Goal: Task Accomplishment & Management: Use online tool/utility

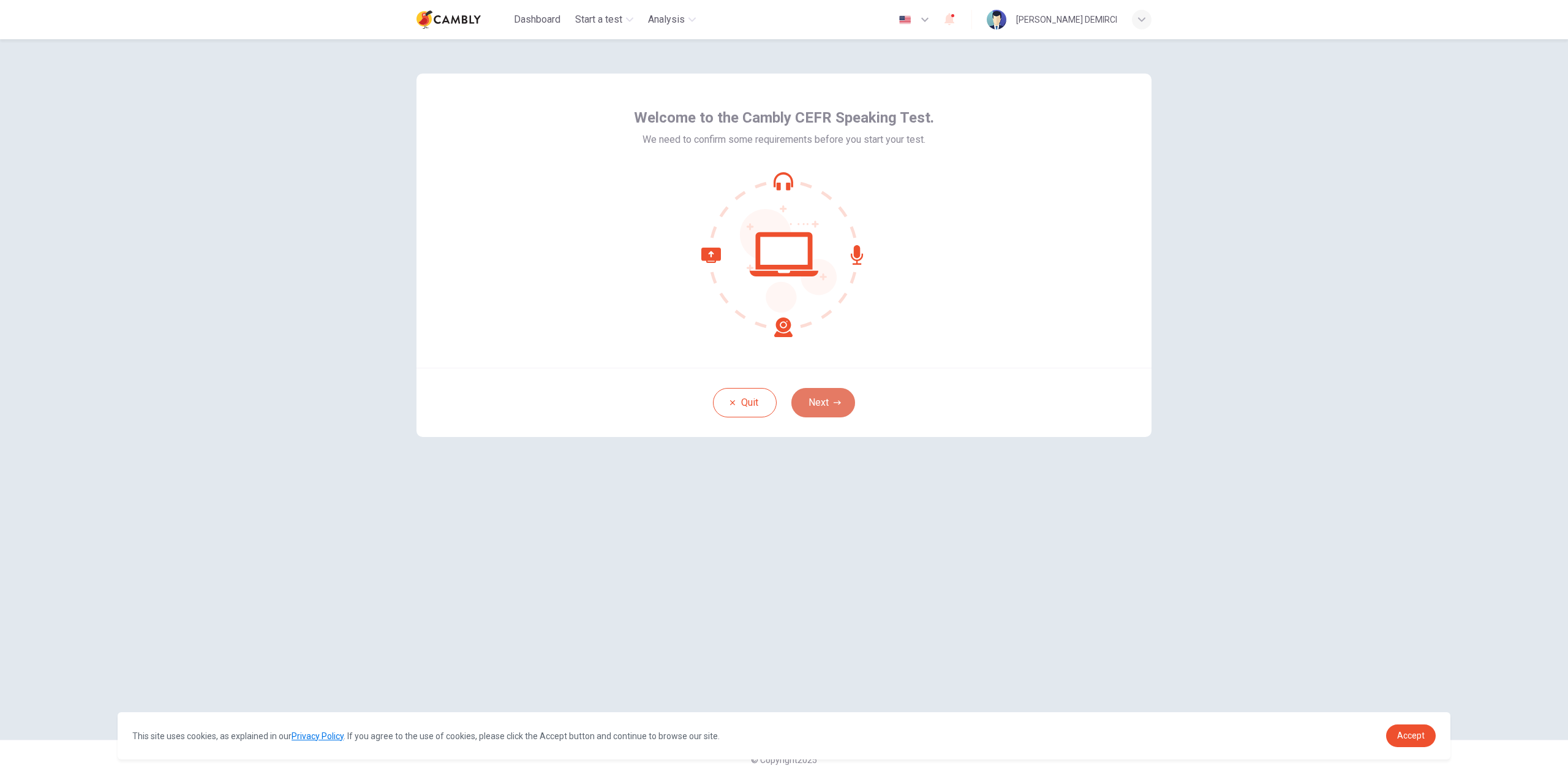
click at [834, 400] on icon "button" at bounding box center [837, 403] width 7 height 7
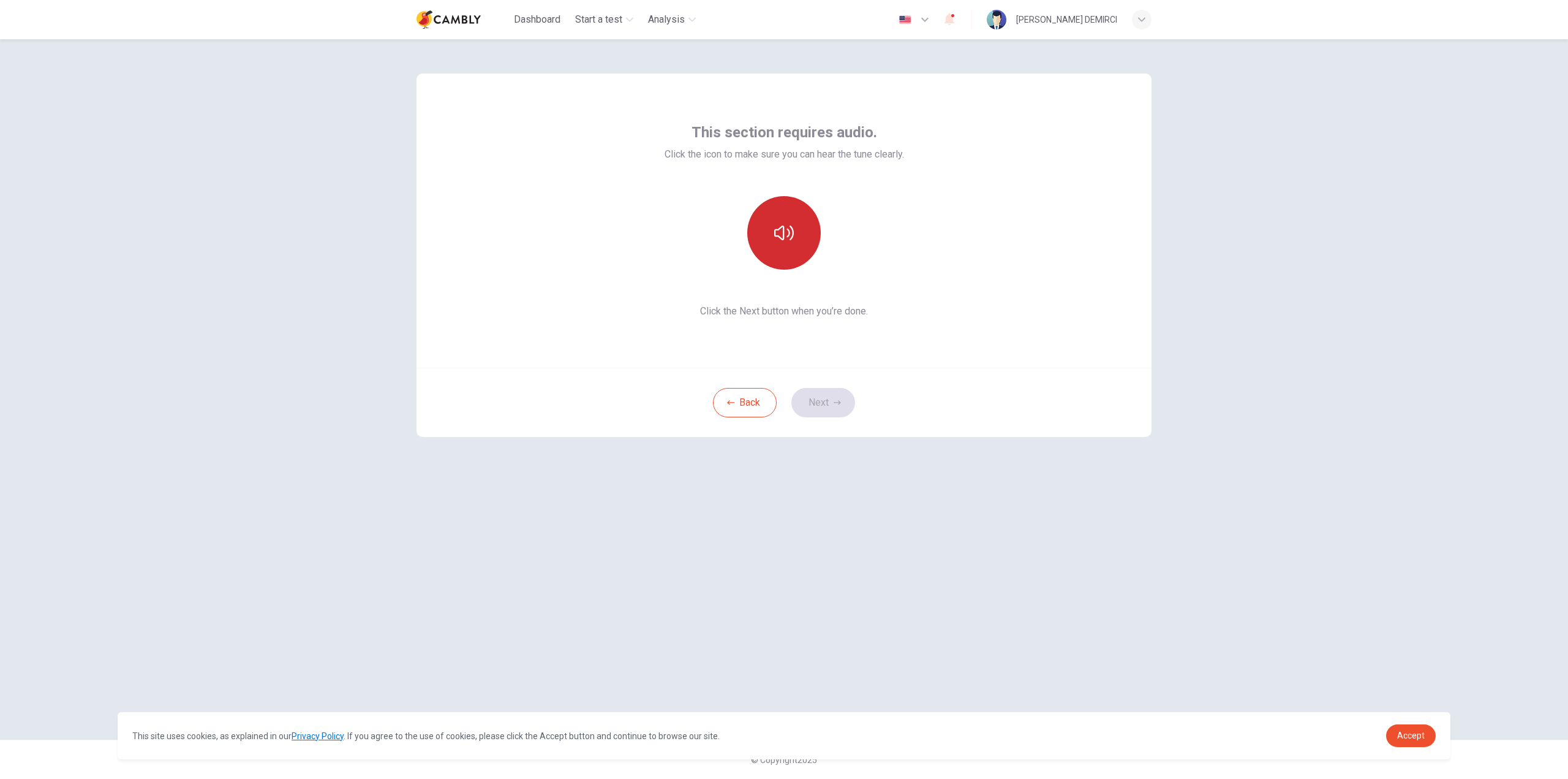
click at [784, 234] on icon "button" at bounding box center [784, 232] width 20 height 20
click at [779, 218] on button "button" at bounding box center [784, 232] width 73 height 74
click at [781, 223] on icon "button" at bounding box center [784, 232] width 20 height 20
click at [826, 420] on div "Back Next" at bounding box center [784, 402] width 735 height 69
click at [829, 403] on button "Next" at bounding box center [824, 403] width 64 height 29
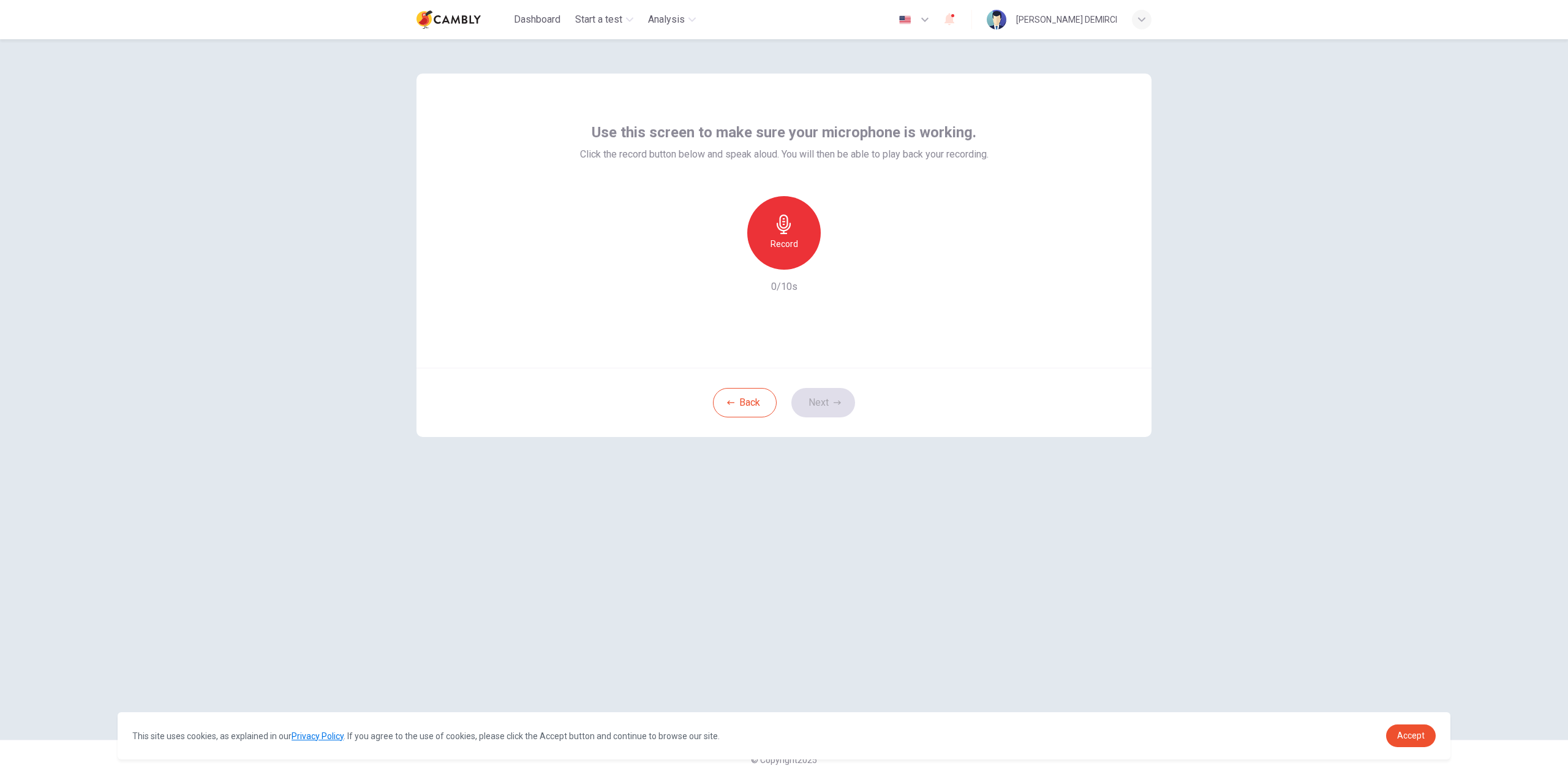
click at [788, 243] on h6 "Record" at bounding box center [784, 244] width 28 height 15
click at [839, 261] on icon "button" at bounding box center [841, 260] width 6 height 7
click at [842, 403] on button "Next" at bounding box center [824, 403] width 64 height 29
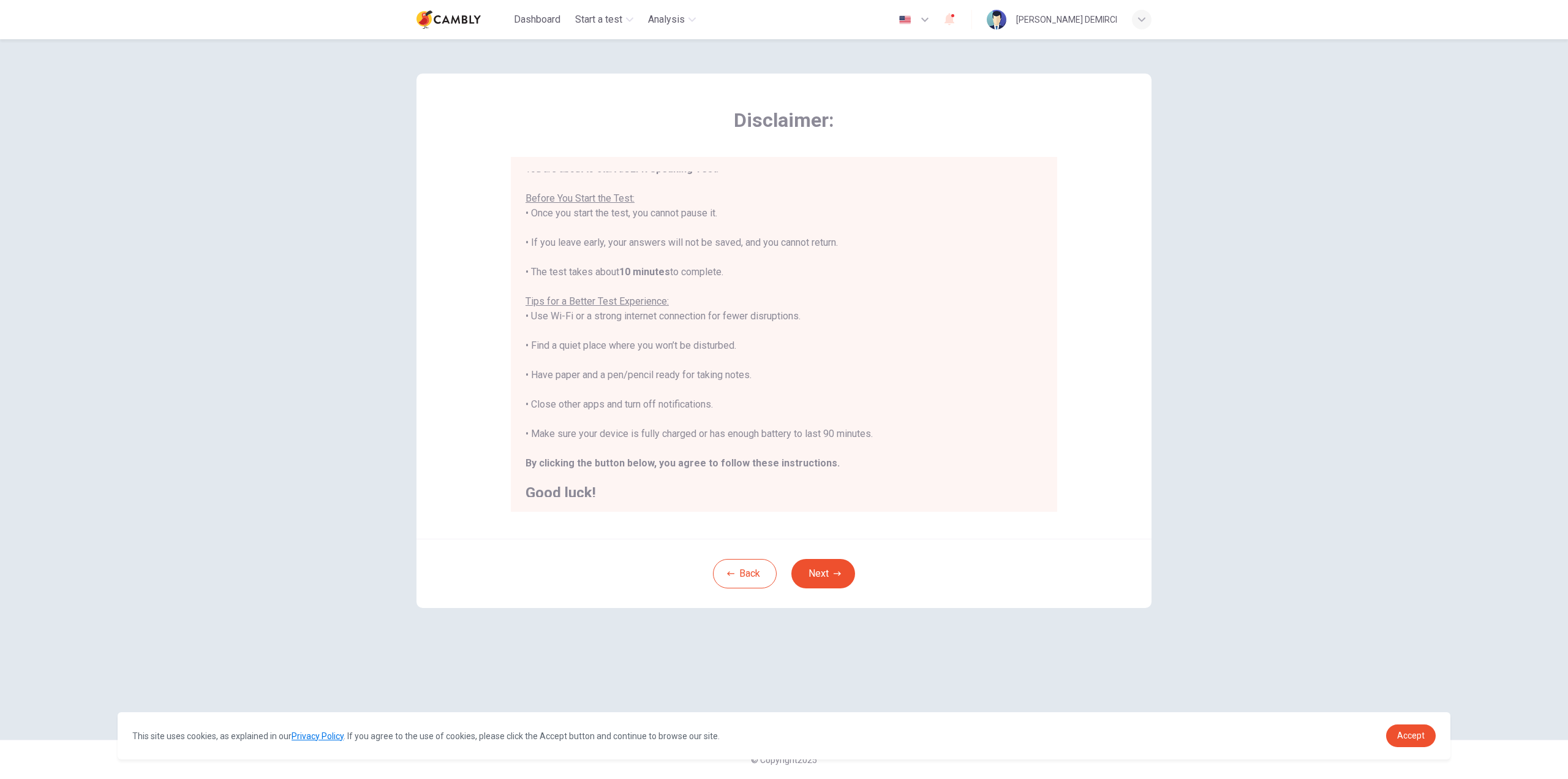
scroll to position [14, 0]
click at [822, 568] on button "Next" at bounding box center [824, 574] width 64 height 29
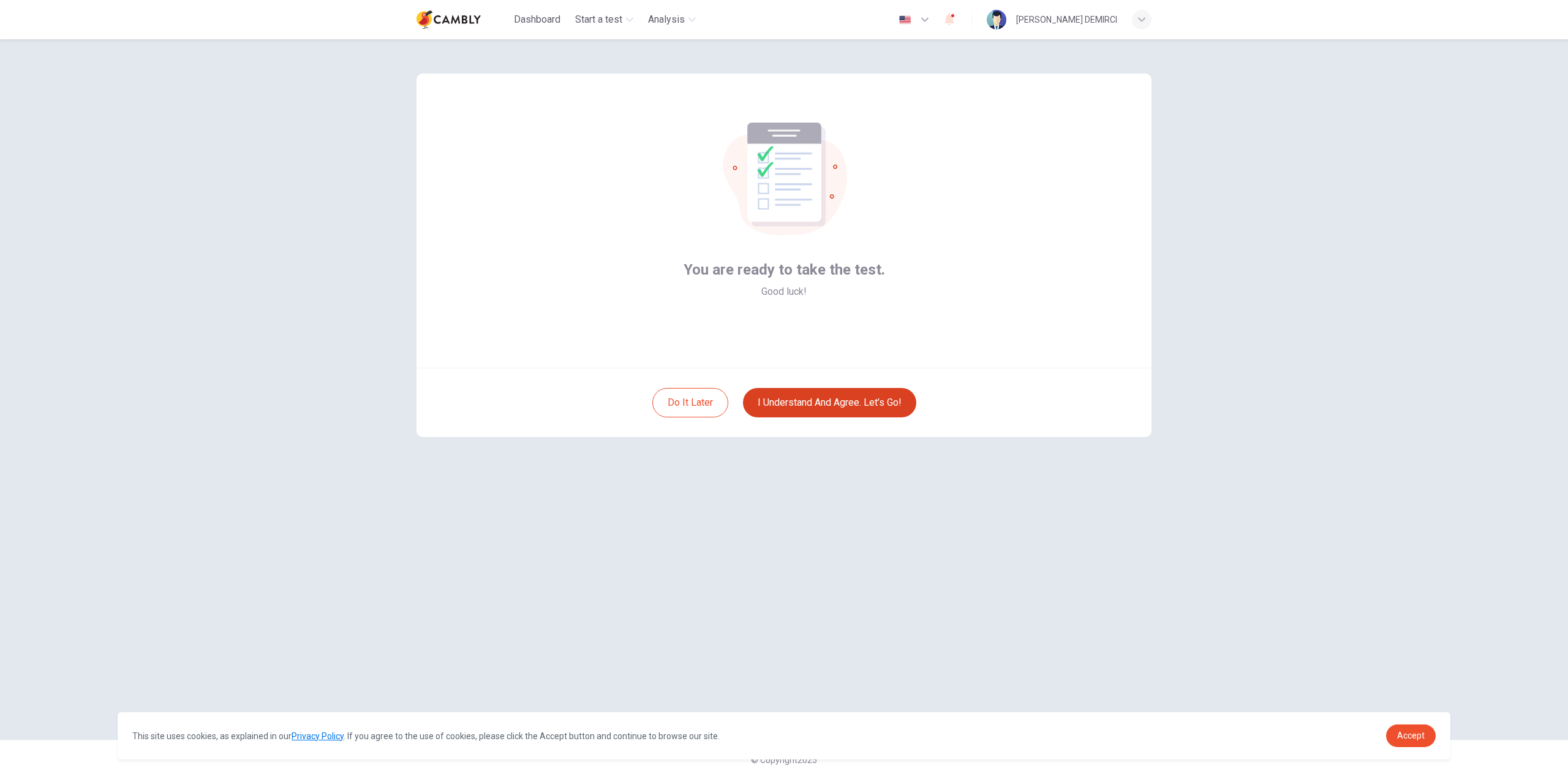
click at [842, 398] on button "I understand and agree. Let’s go!" at bounding box center [829, 403] width 173 height 29
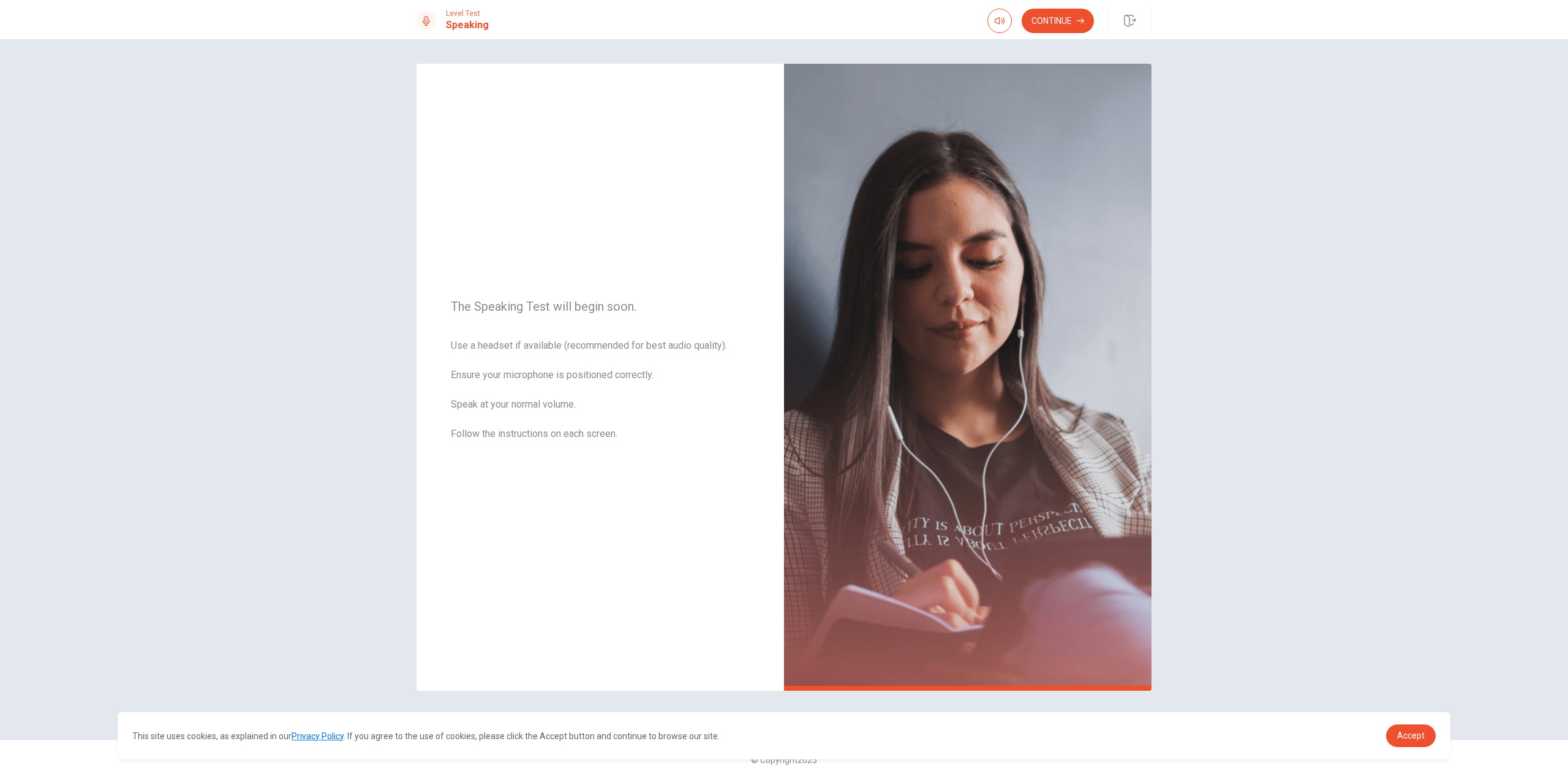
click at [1281, 575] on div "The Speaking Test will begin soon. Use a headset if available (recommended for …" at bounding box center [784, 409] width 1568 height 740
click at [1005, 18] on button "button" at bounding box center [1000, 21] width 25 height 25
click at [1062, 21] on button "Continue" at bounding box center [1057, 21] width 72 height 25
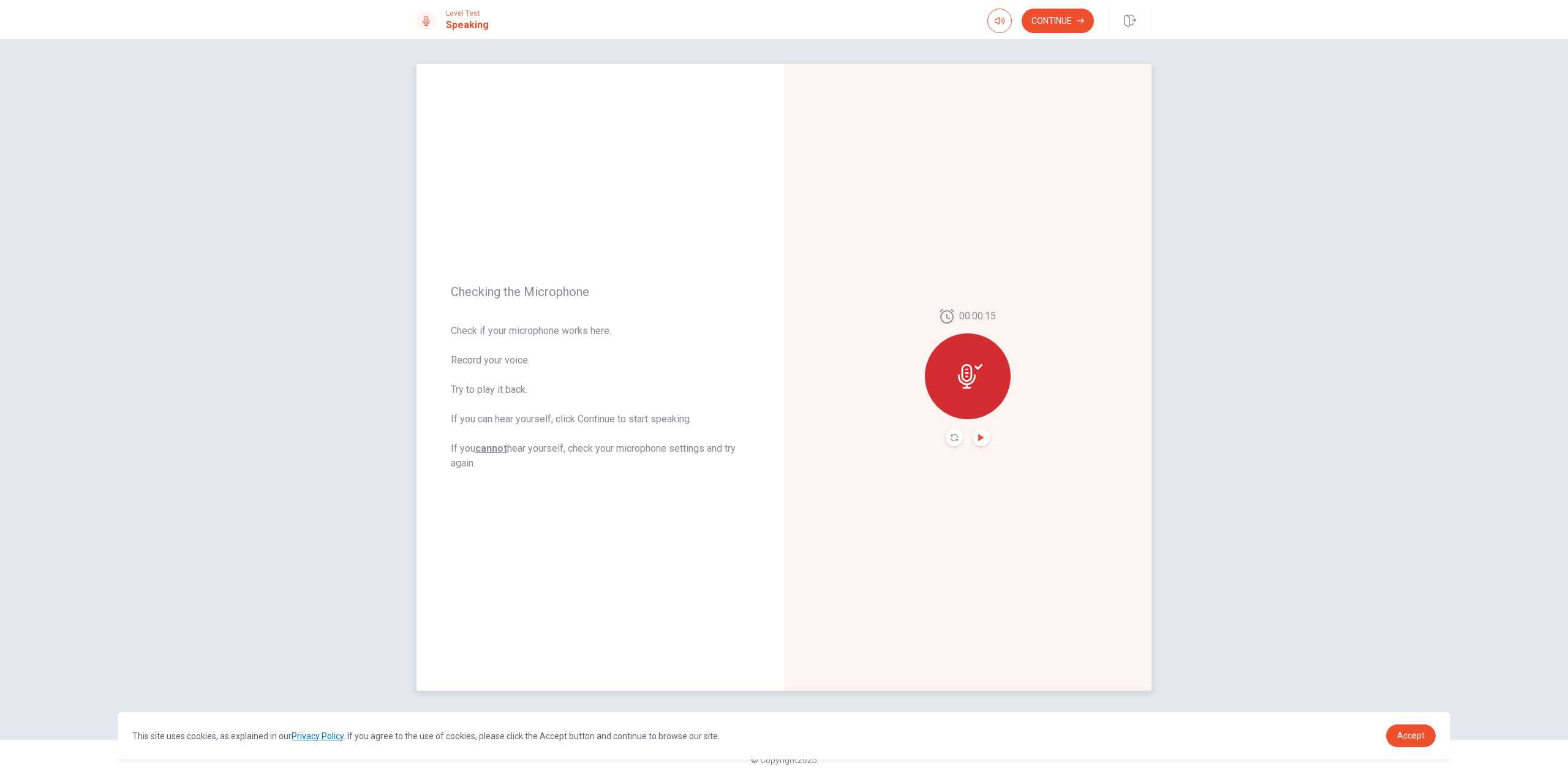
click at [982, 440] on icon "Play Audio" at bounding box center [981, 438] width 7 height 7
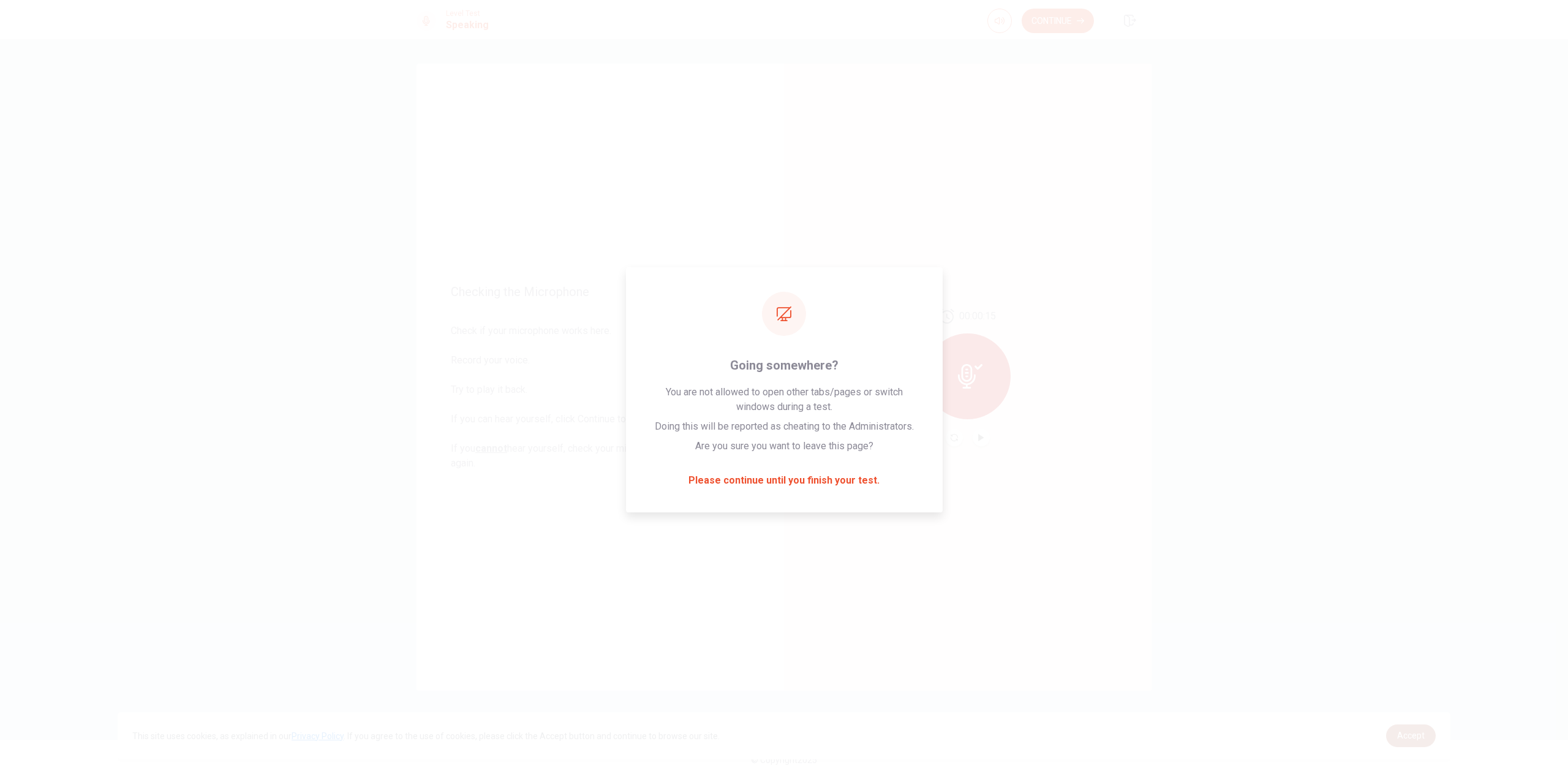
click at [1416, 741] on link "Accept" at bounding box center [1411, 735] width 49 height 23
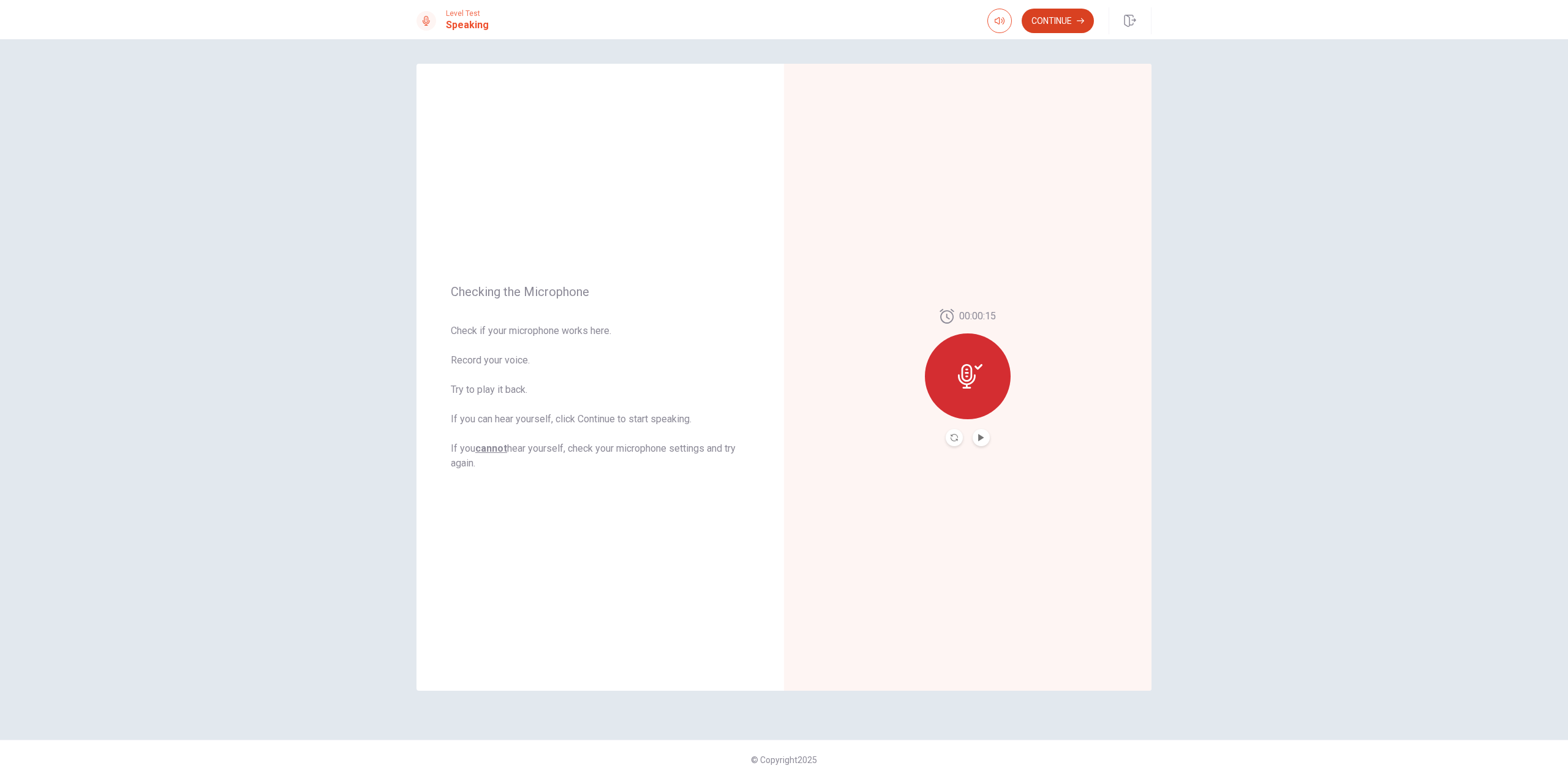
click at [1064, 20] on button "Continue" at bounding box center [1057, 21] width 72 height 25
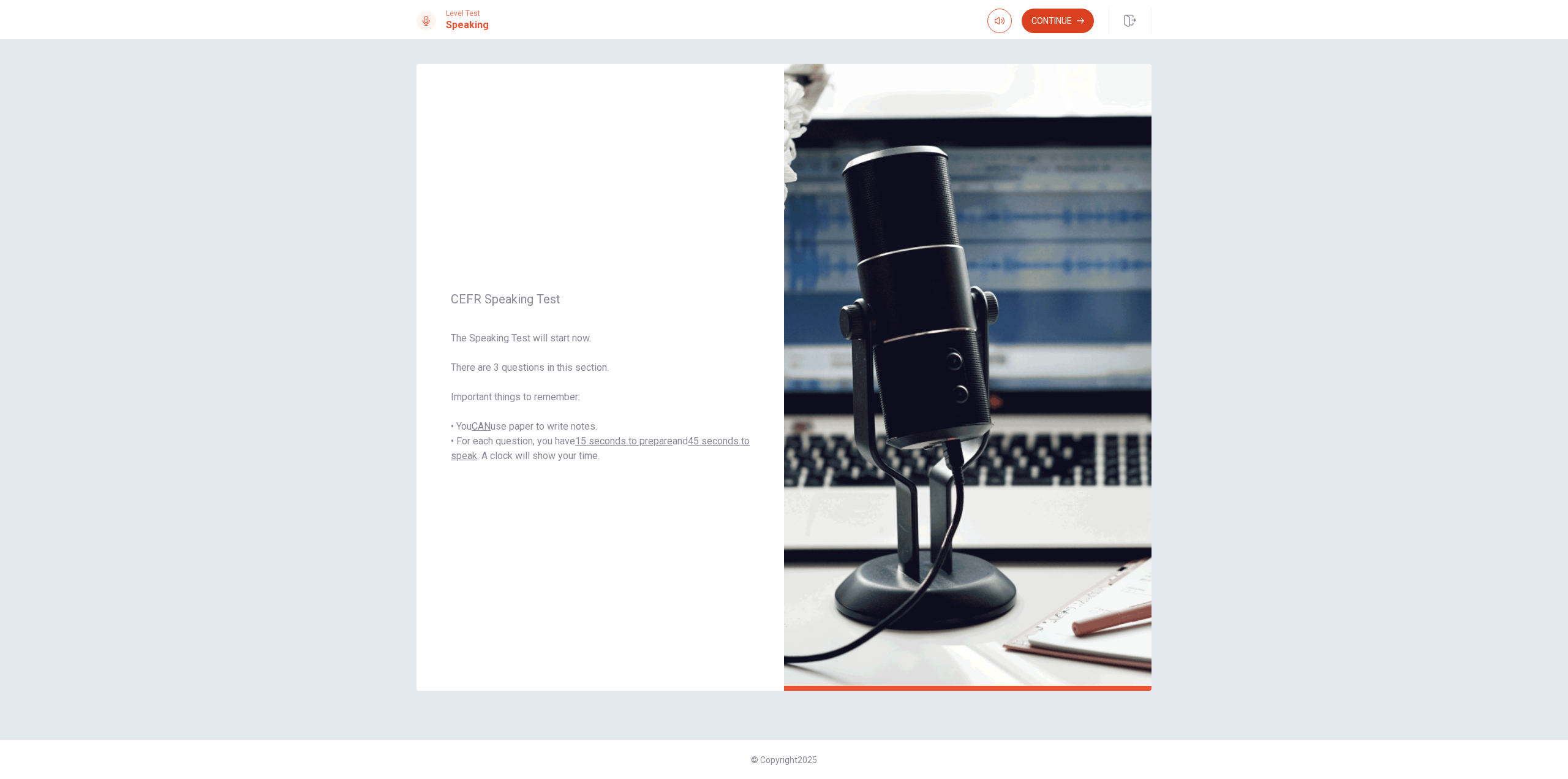
click at [1067, 17] on button "Continue" at bounding box center [1057, 21] width 72 height 25
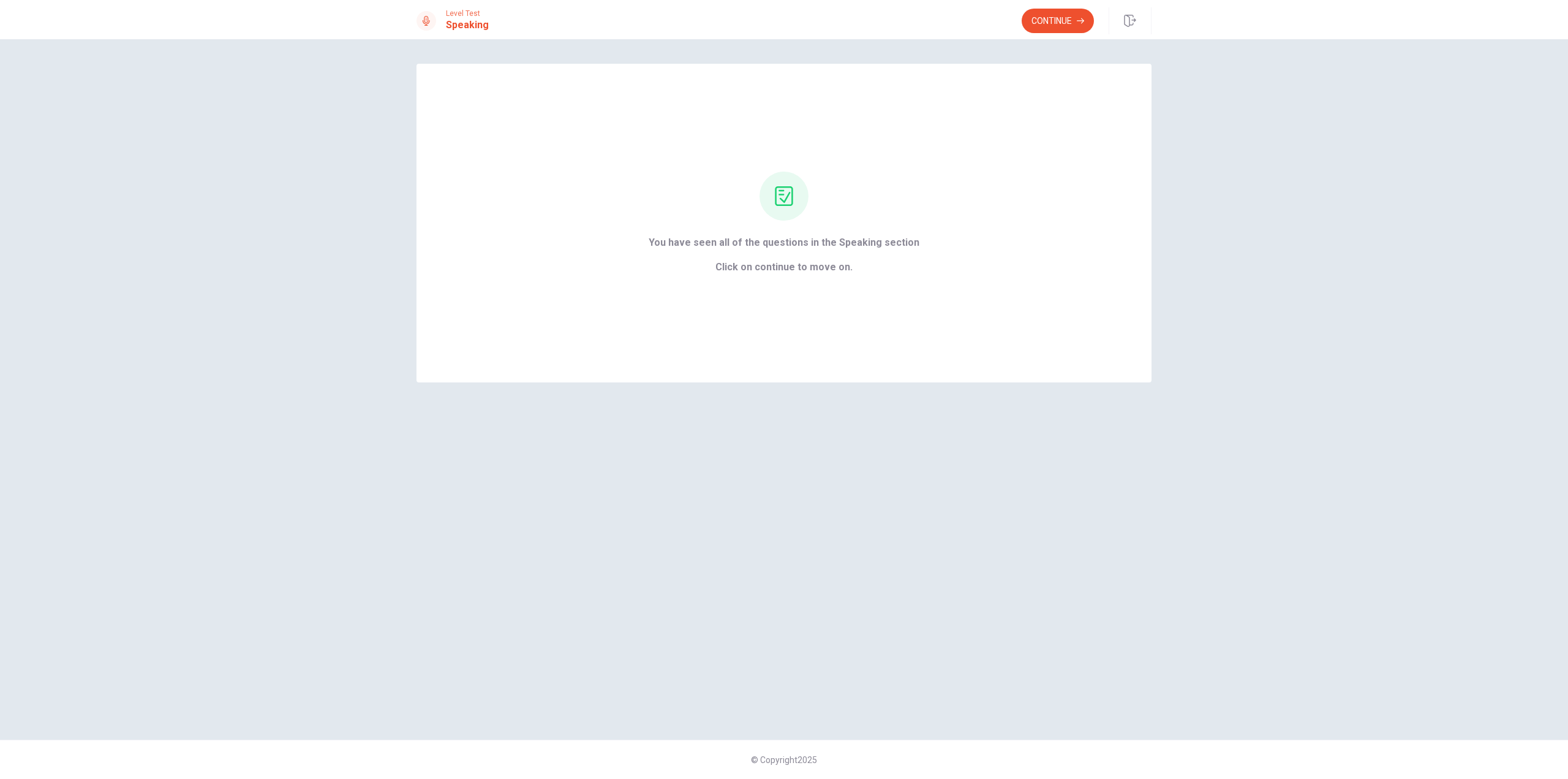
click at [1067, 17] on button "Continue" at bounding box center [1057, 21] width 72 height 25
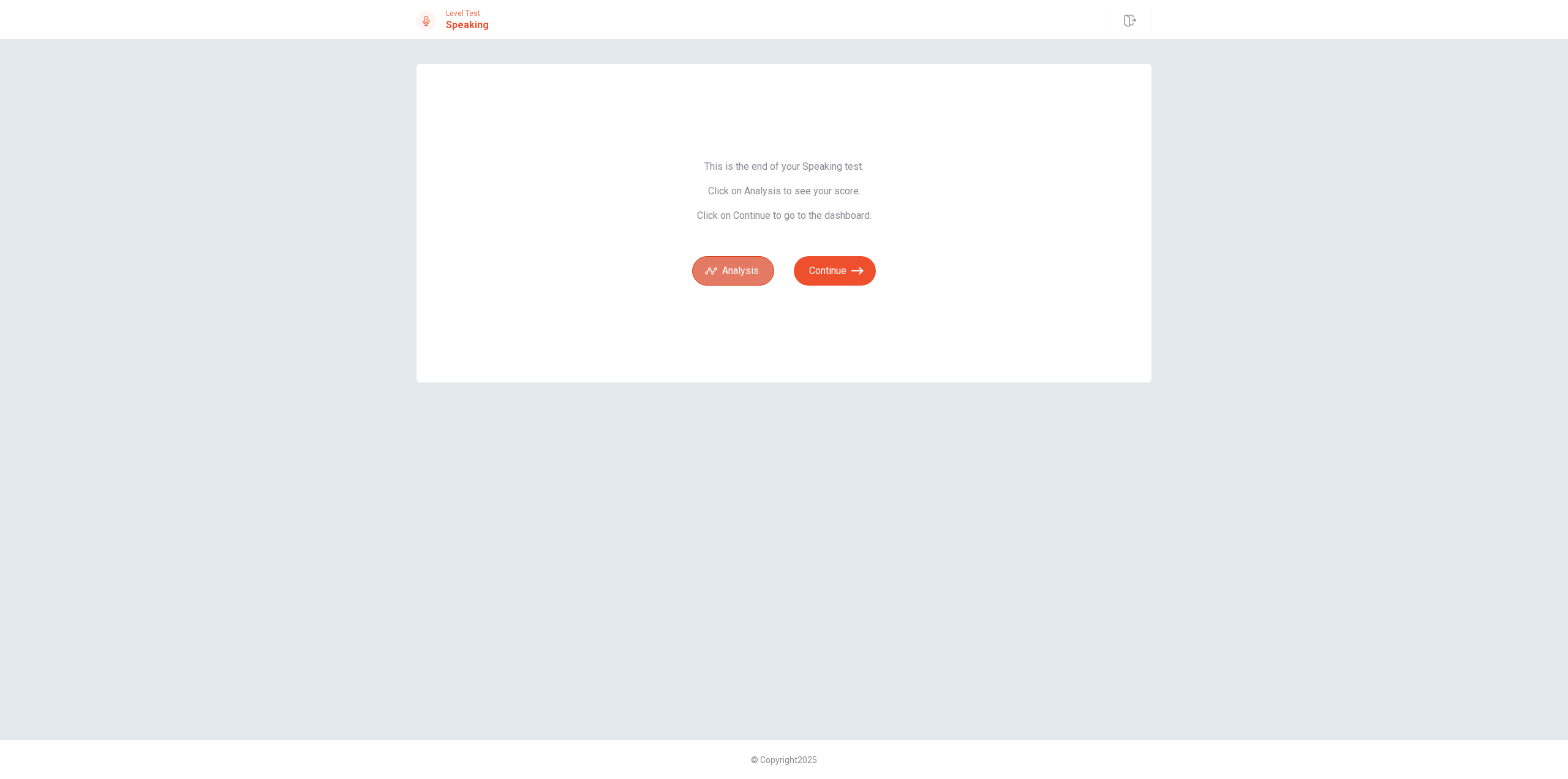
click at [749, 267] on button "Analysis" at bounding box center [733, 271] width 82 height 29
